Goal: Find contact information: Find contact information

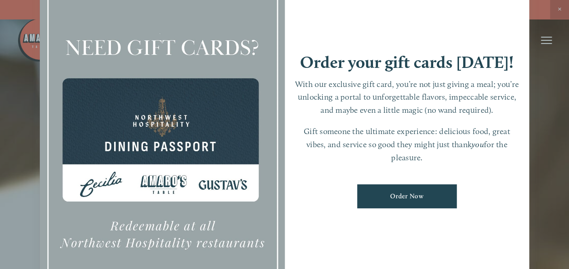
click at [560, 7] on div at bounding box center [284, 134] width 569 height 269
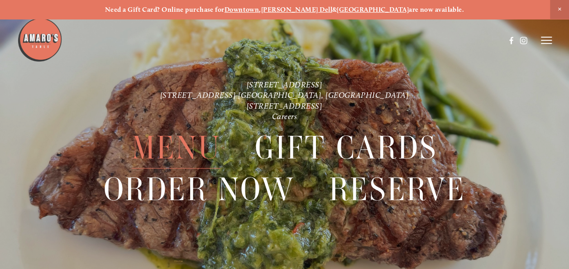
click at [185, 144] on span "Menu" at bounding box center [176, 147] width 89 height 41
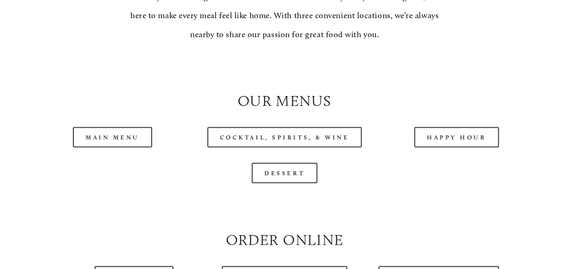
scroll to position [770, 0]
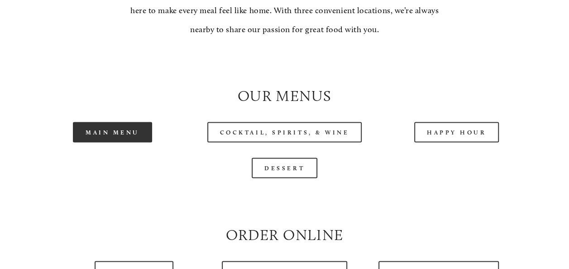
click at [108, 142] on link "Main Menu" at bounding box center [112, 132] width 79 height 20
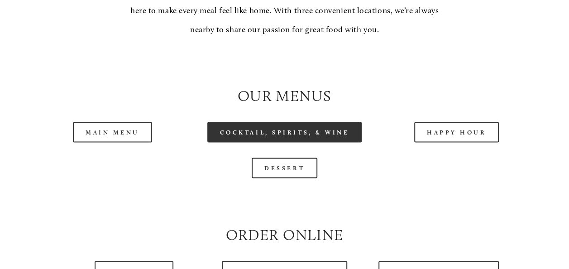
click at [274, 142] on link "Cocktail, Spirits, & Wine" at bounding box center [284, 132] width 155 height 20
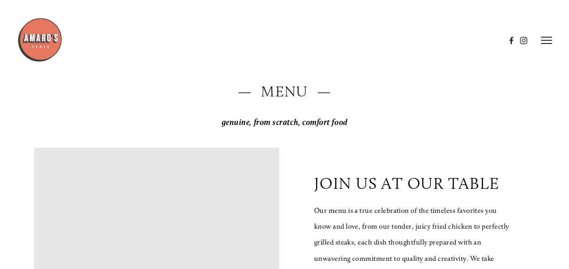
scroll to position [0, 0]
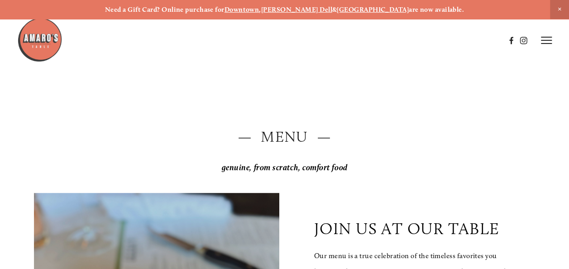
click at [357, 7] on strong "[GEOGRAPHIC_DATA]" at bounding box center [373, 9] width 72 height 8
click at [550, 40] on line at bounding box center [546, 40] width 11 height 0
click at [446, 41] on span "Visit" at bounding box center [446, 40] width 13 height 8
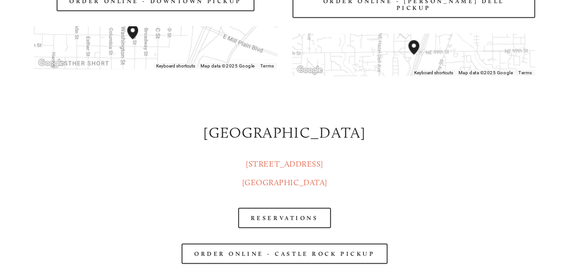
scroll to position [1133, 0]
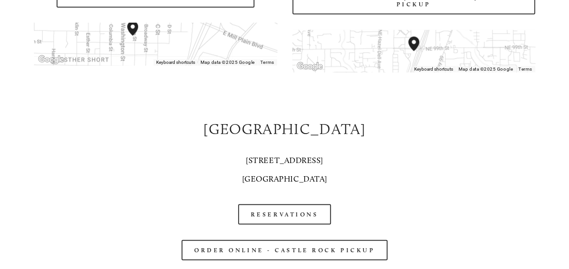
click at [288, 175] on link "[STREET_ADDRESS]" at bounding box center [284, 169] width 85 height 29
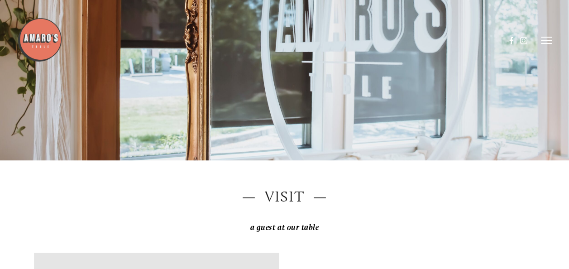
scroll to position [0, 0]
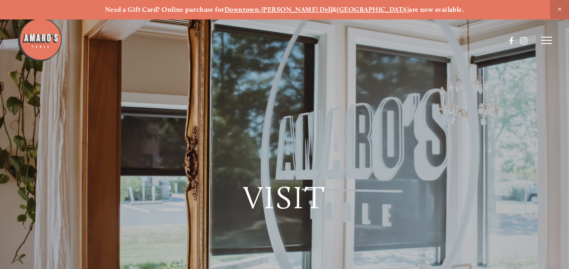
click at [306, 8] on strong "[PERSON_NAME] Dell" at bounding box center [296, 9] width 71 height 8
click at [544, 37] on line at bounding box center [546, 37] width 11 height 0
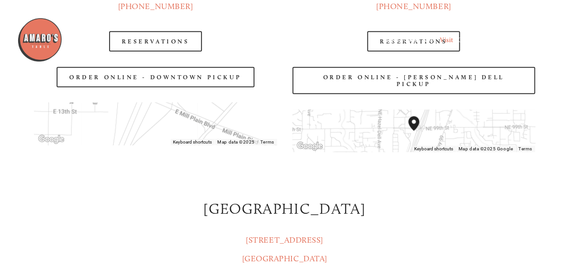
scroll to position [951, 0]
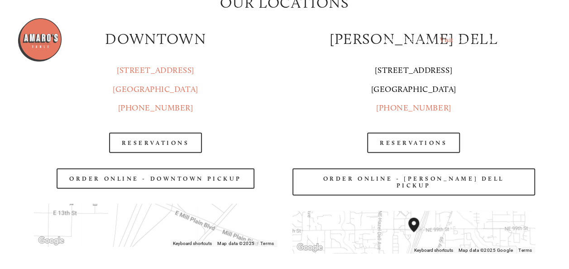
click at [403, 89] on link "[STREET_ADDRESS] [GEOGRAPHIC_DATA], WA 98665" at bounding box center [413, 79] width 85 height 29
